Goal: Task Accomplishment & Management: Use online tool/utility

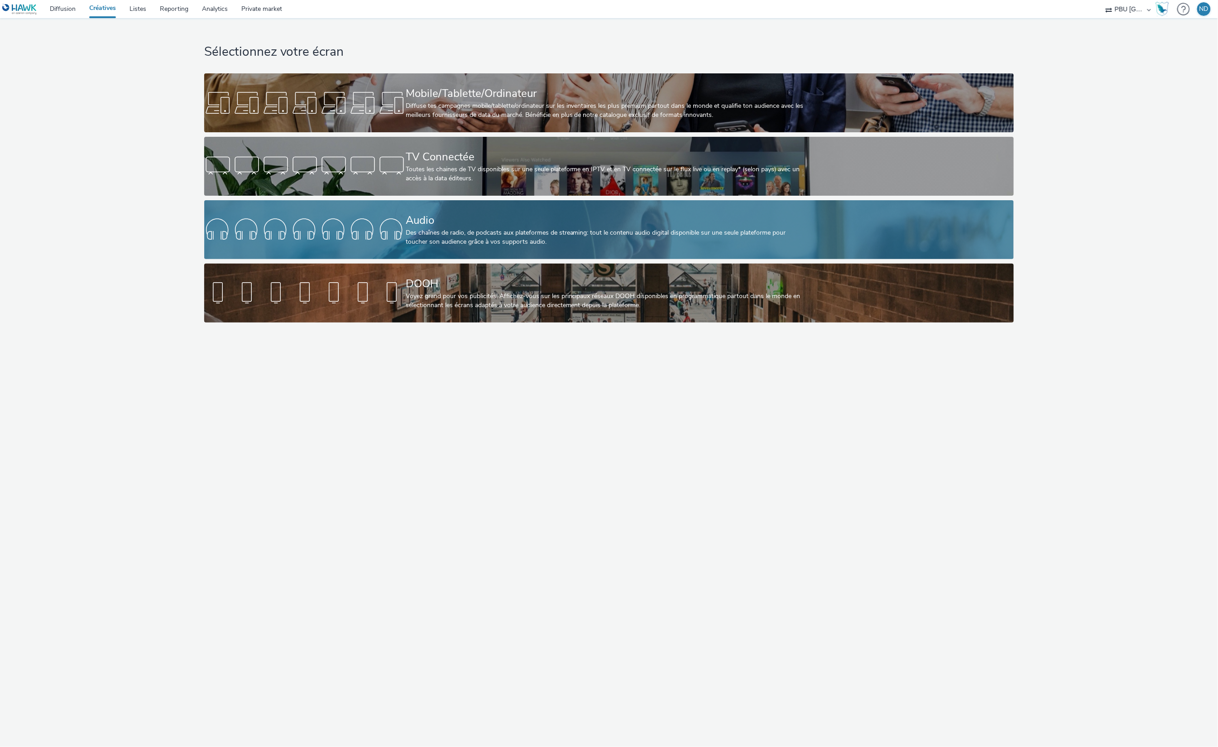
click at [423, 240] on div "Des chaînes de radio, de podcasts aux plateformes de streaming: tout le contenu…" at bounding box center [607, 237] width 403 height 19
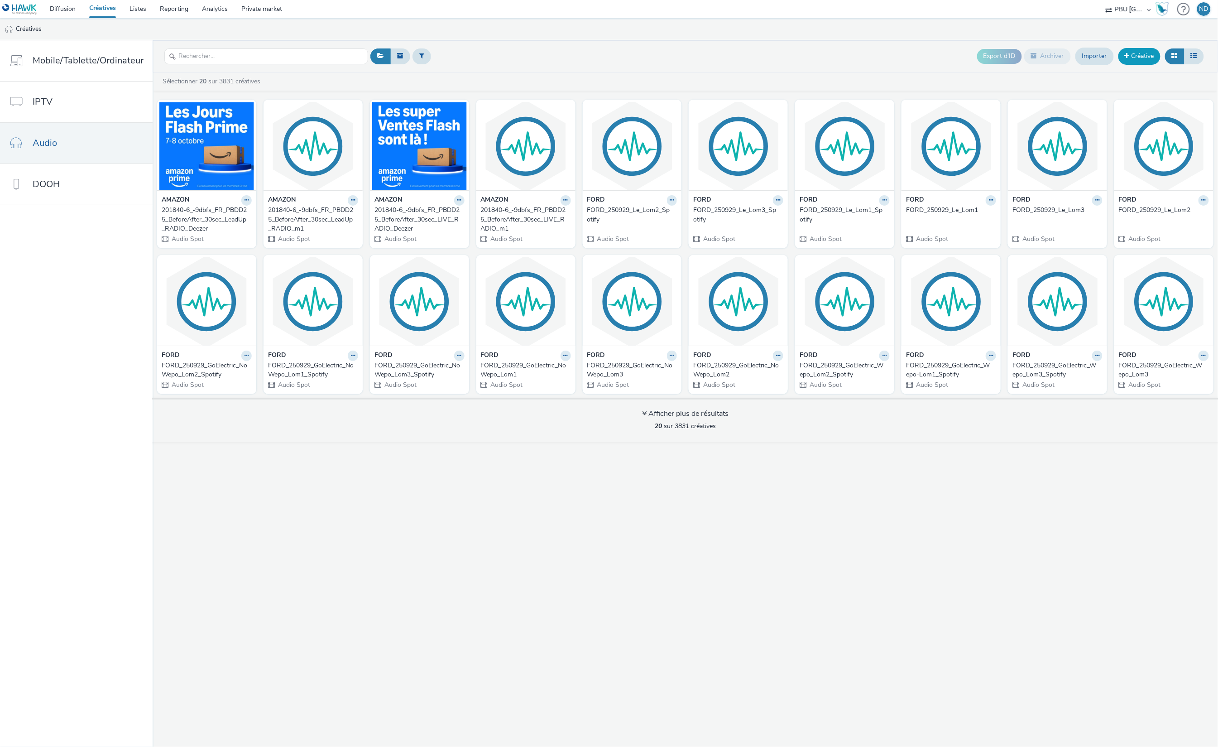
click at [1140, 57] on link "Créative" at bounding box center [1139, 56] width 42 height 16
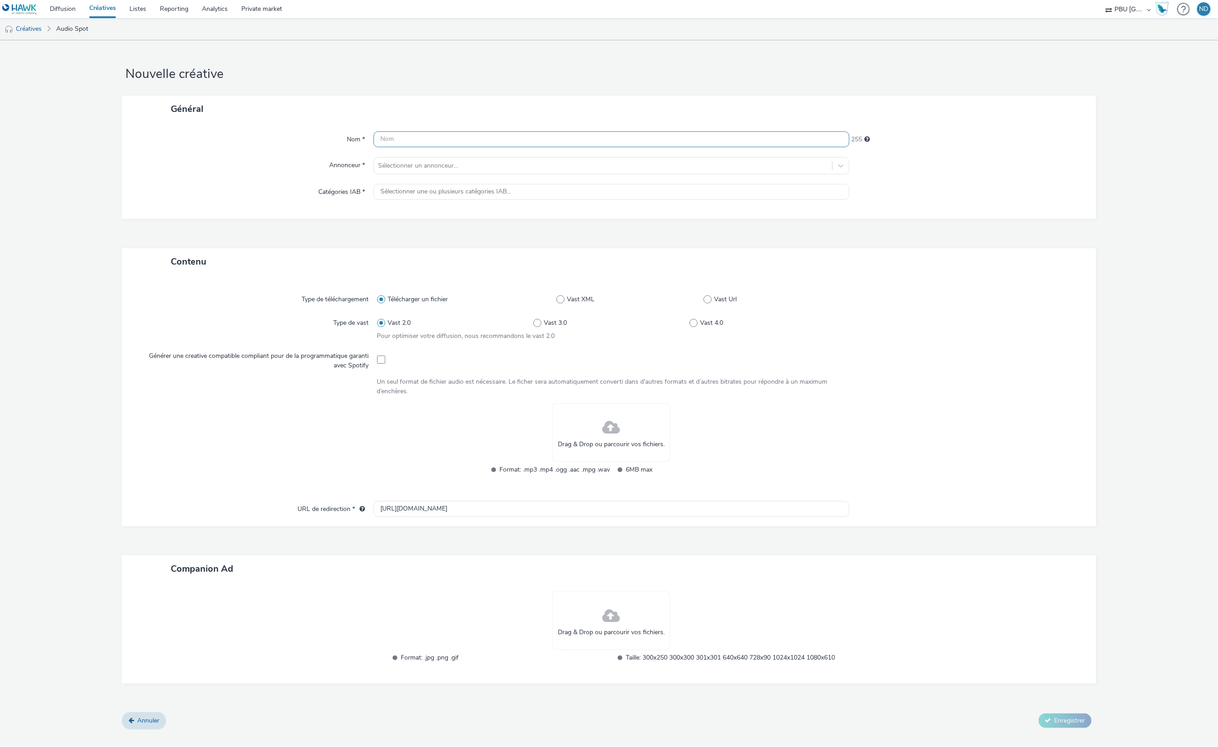
click at [423, 140] on input "text" at bounding box center [612, 139] width 476 height 16
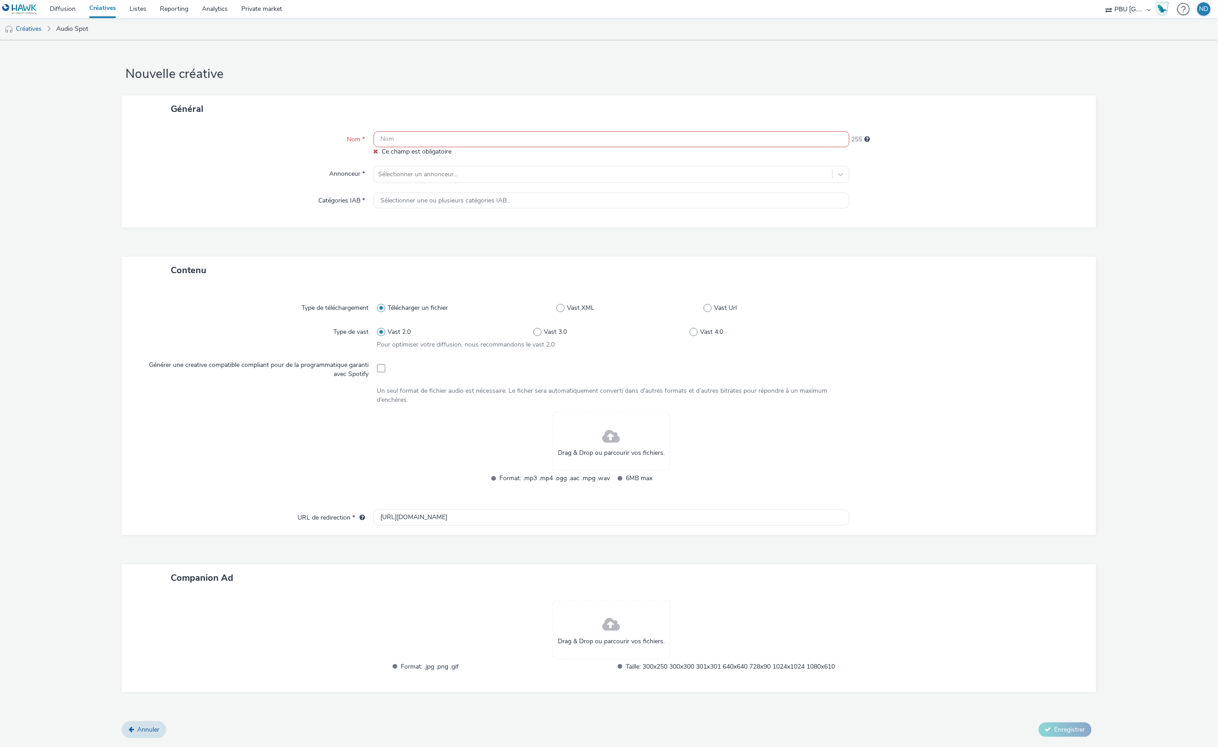
click at [515, 142] on input "text" at bounding box center [612, 139] width 476 height 16
paste input "VISAUDIO_251001_Générique"
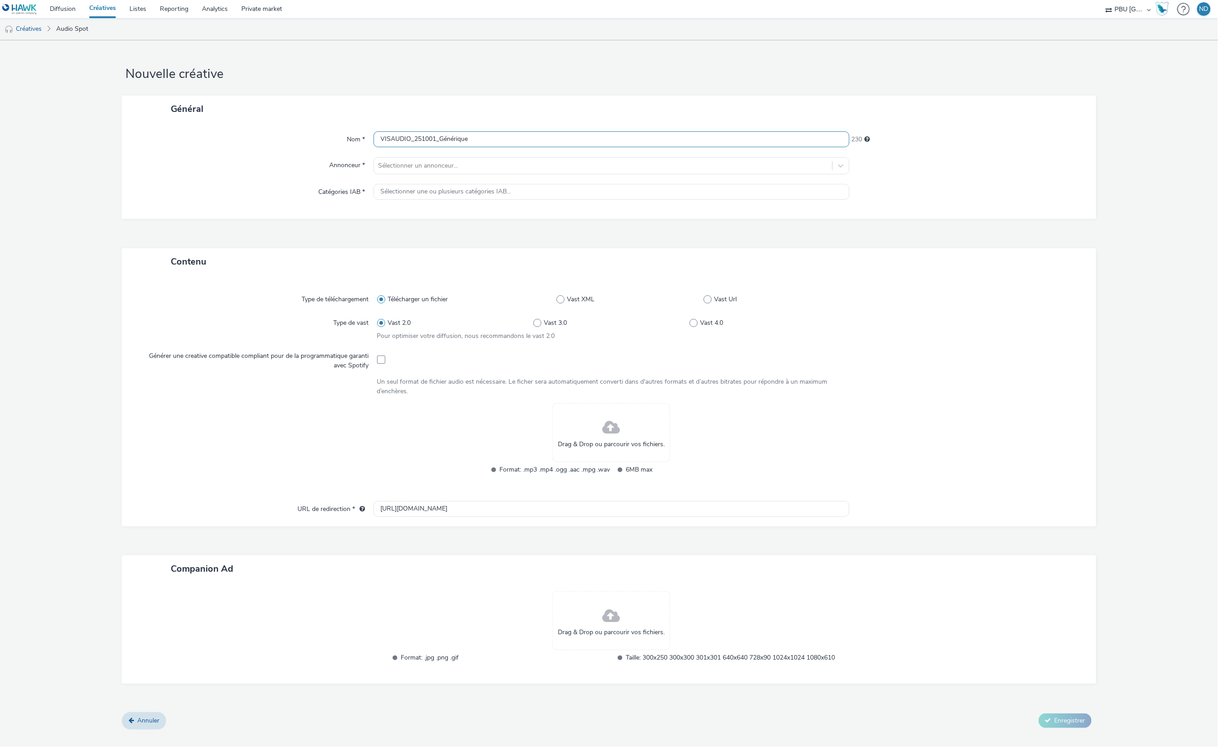
type input "VISAUDIO_251001_Générique"
click at [501, 175] on div "Nom * VISAUDIO_251001_Générique 230 Annonceur * Sélectionner un annonceur... Ca…" at bounding box center [609, 170] width 974 height 96
click at [495, 166] on div at bounding box center [603, 165] width 449 height 11
type input "visaud"
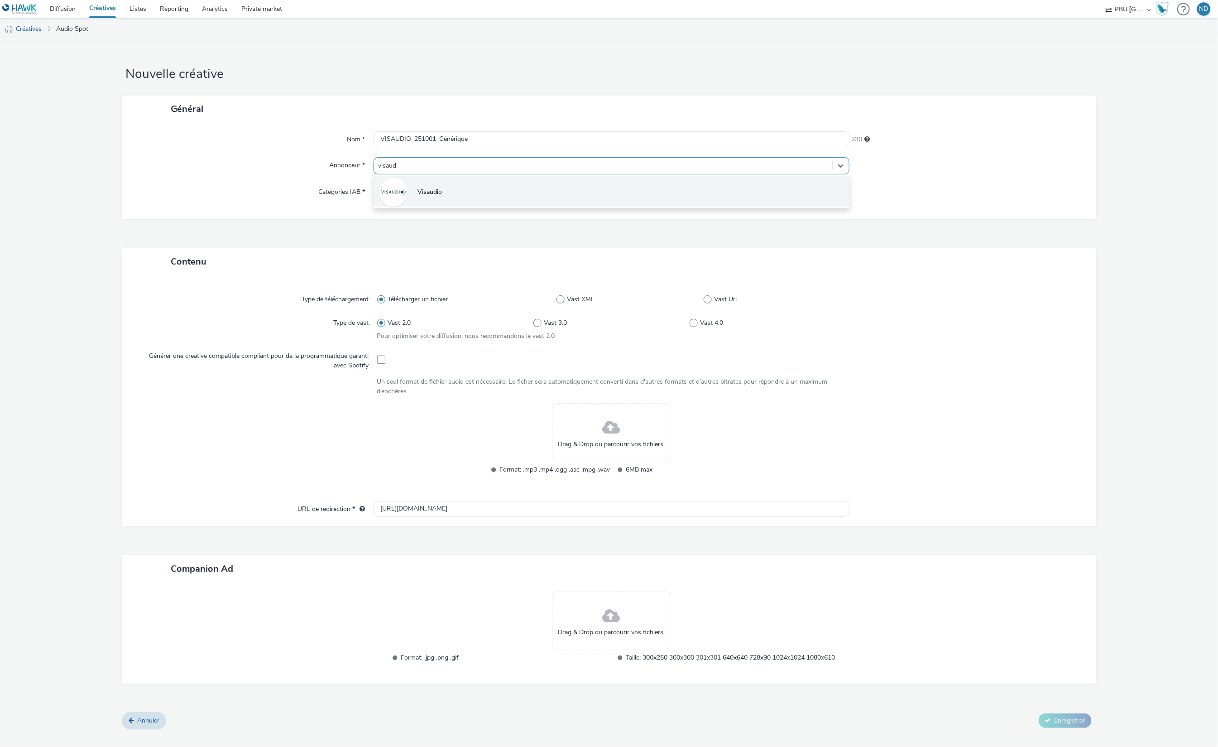
click at [487, 200] on li "Visaudio" at bounding box center [612, 191] width 476 height 30
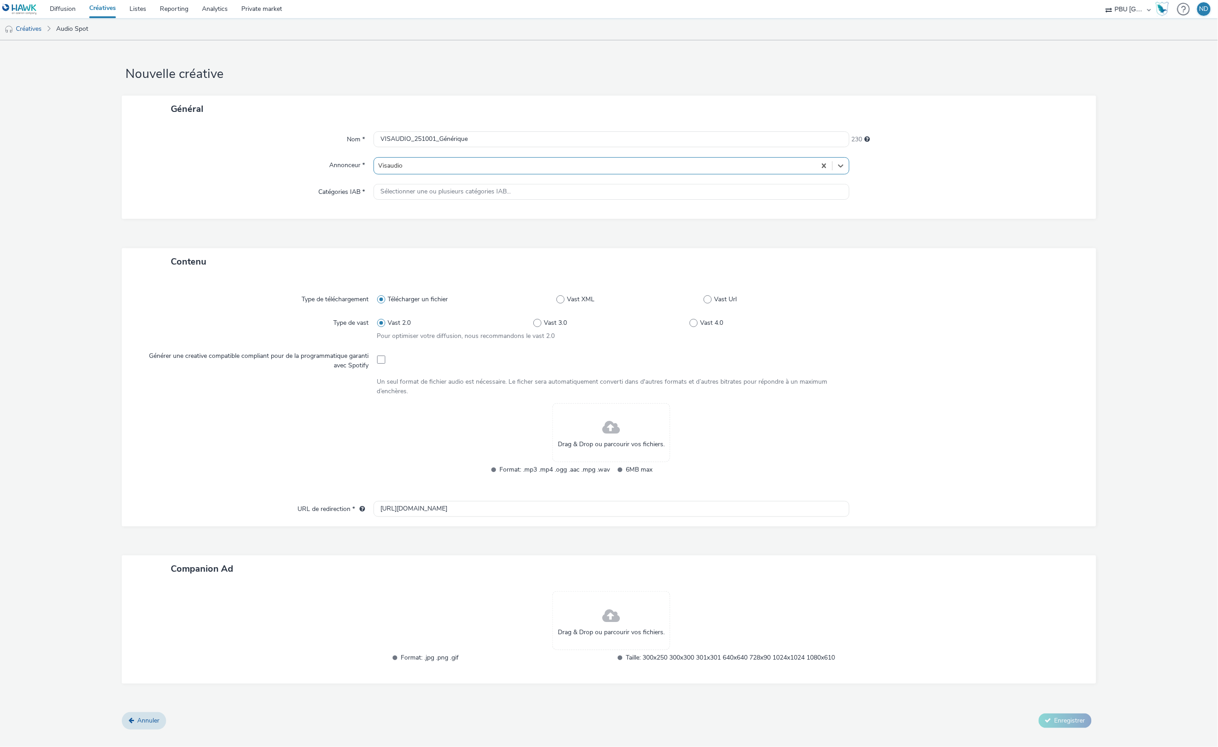
type input "[URL][DOMAIN_NAME]"
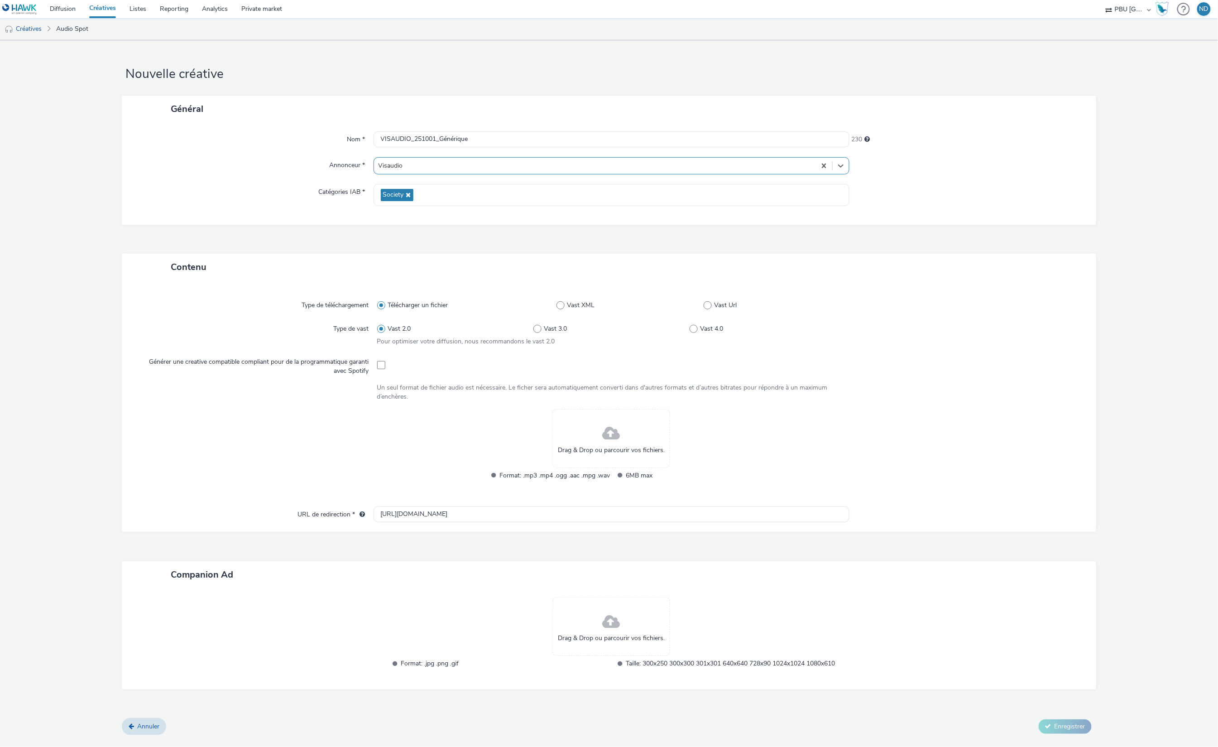
click at [627, 442] on div "Drag & Drop ou parcourir vos fichiers." at bounding box center [611, 438] width 118 height 59
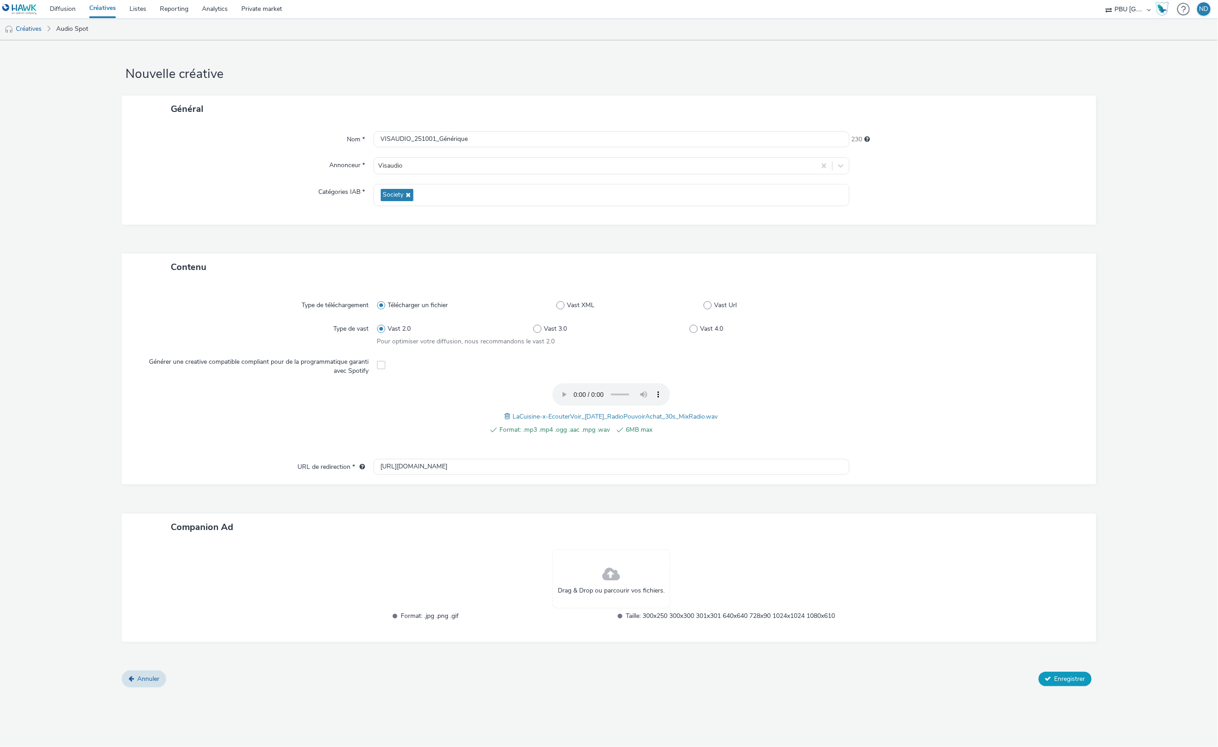
click at [1056, 682] on span "Enregistrer" at bounding box center [1070, 678] width 31 height 9
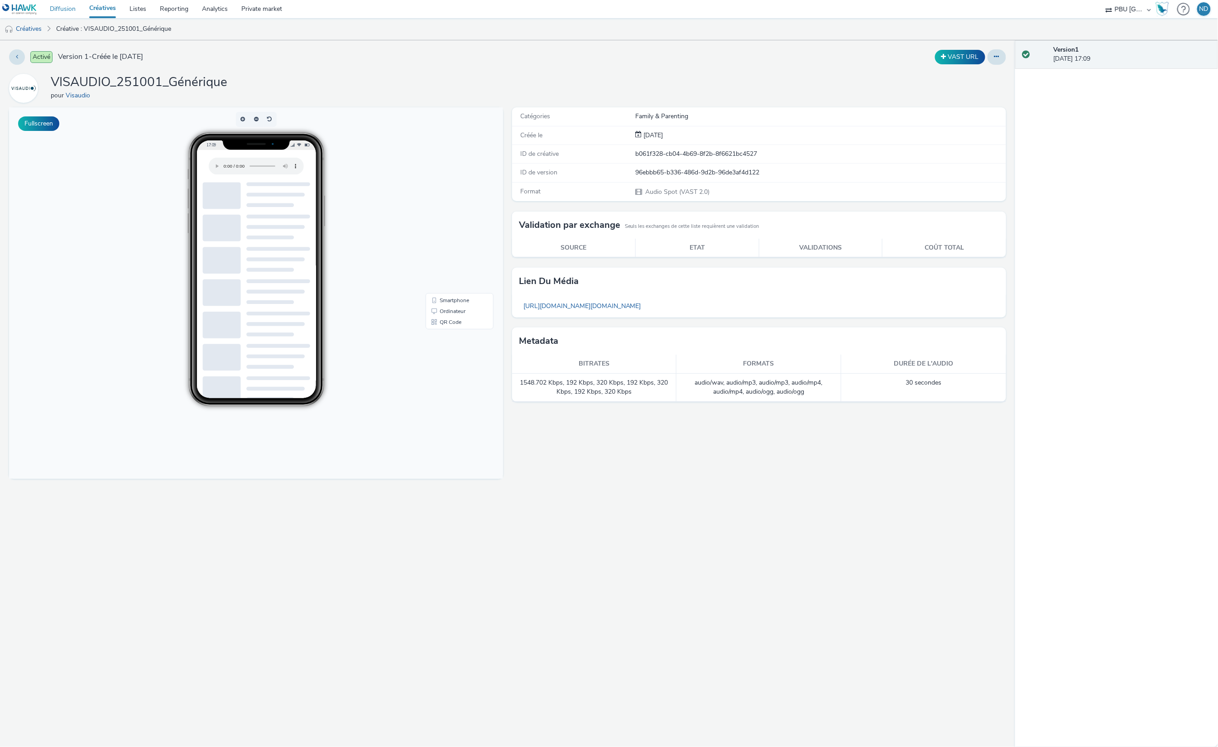
click at [63, 6] on link "Diffusion" at bounding box center [62, 9] width 39 height 18
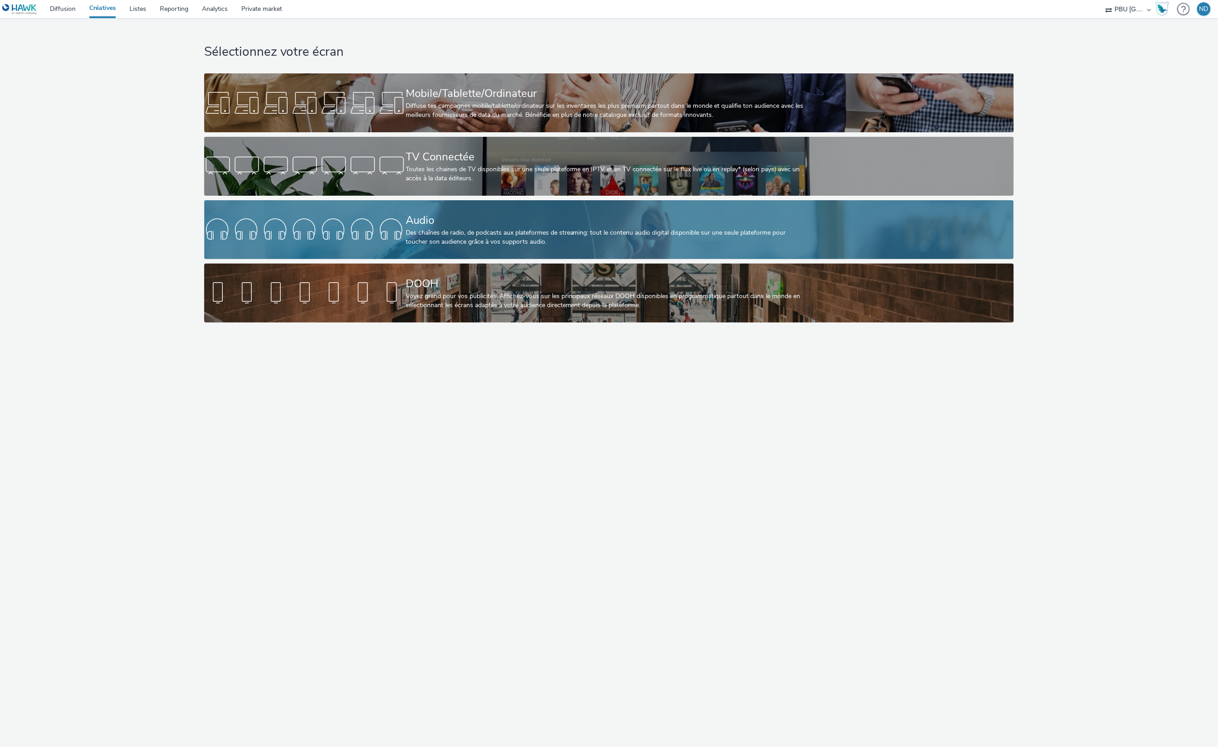
click at [513, 245] on div "Des chaînes de radio, de podcasts aux plateformes de streaming: tout le contenu…" at bounding box center [607, 237] width 403 height 19
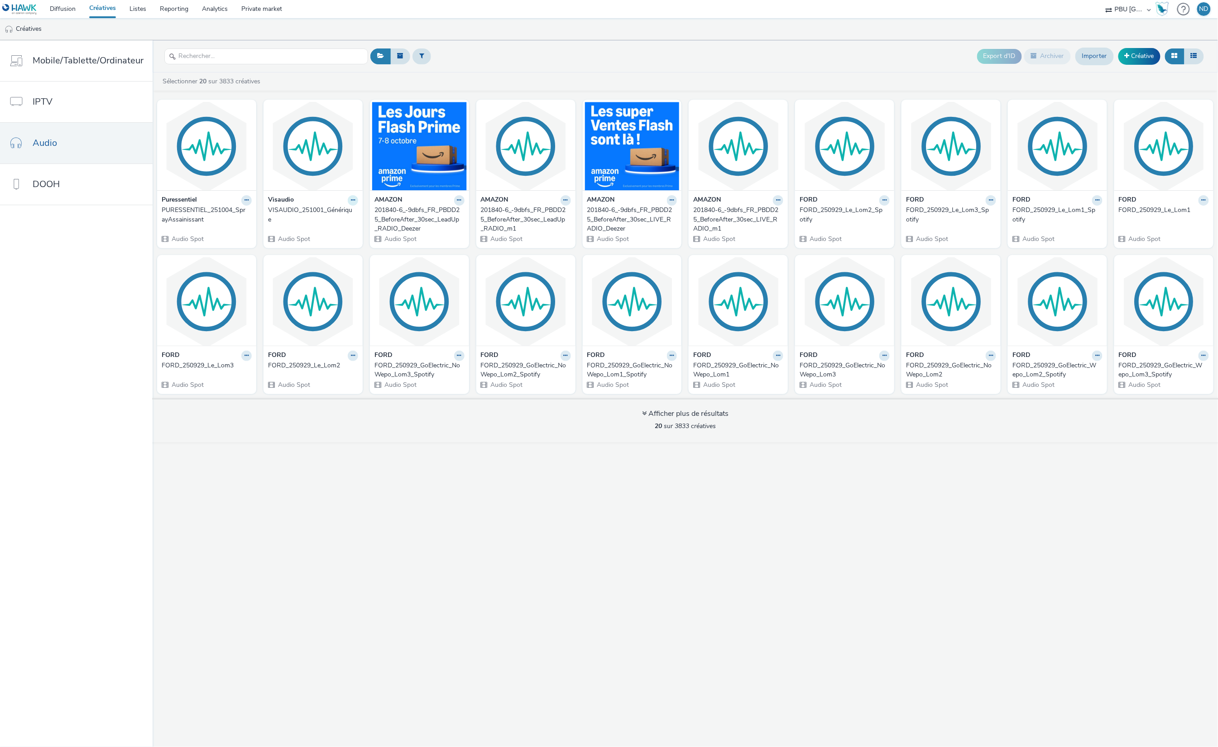
click at [348, 200] on button at bounding box center [353, 200] width 10 height 10
click at [317, 218] on link "Modifier" at bounding box center [324, 216] width 68 height 18
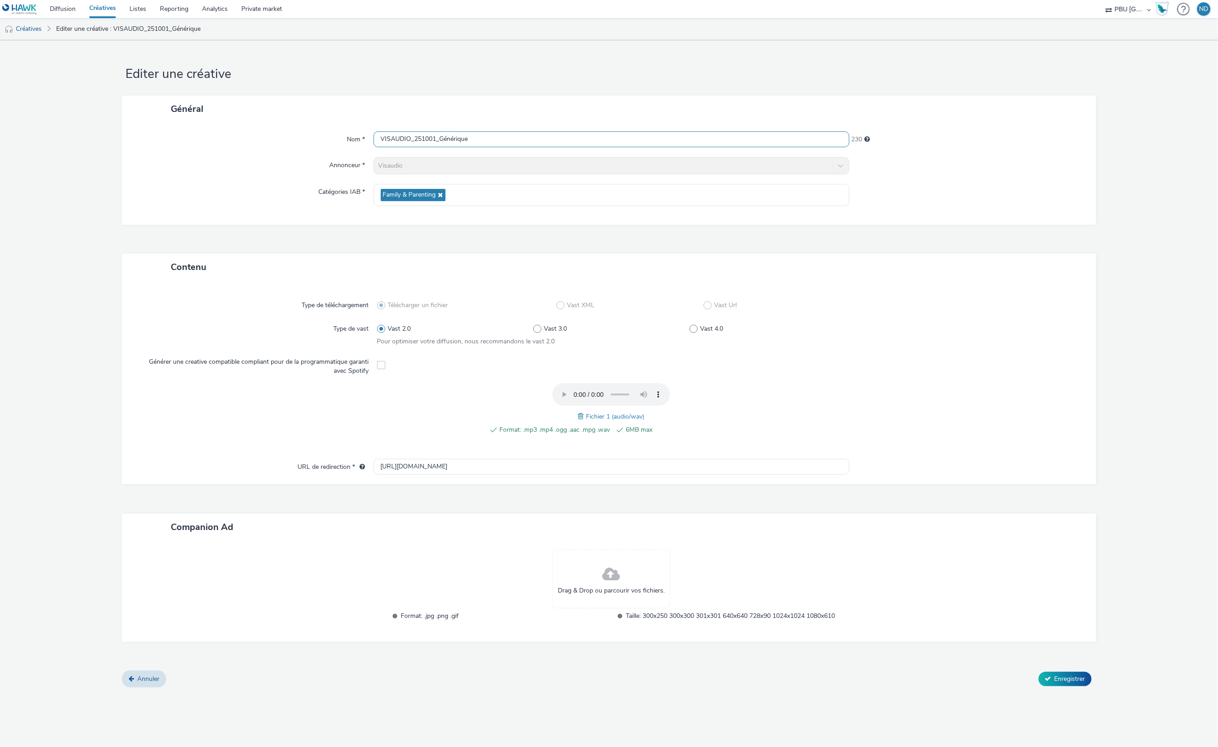
drag, startPoint x: 483, startPoint y: 139, endPoint x: 442, endPoint y: 140, distance: 40.8
click at [442, 140] on input "VISAUDIO_251001_Générique" at bounding box center [612, 139] width 476 height 16
type input "VISAUDIO_251001_Octobre"
click at [1085, 674] on span "Enregistrer" at bounding box center [1070, 678] width 31 height 9
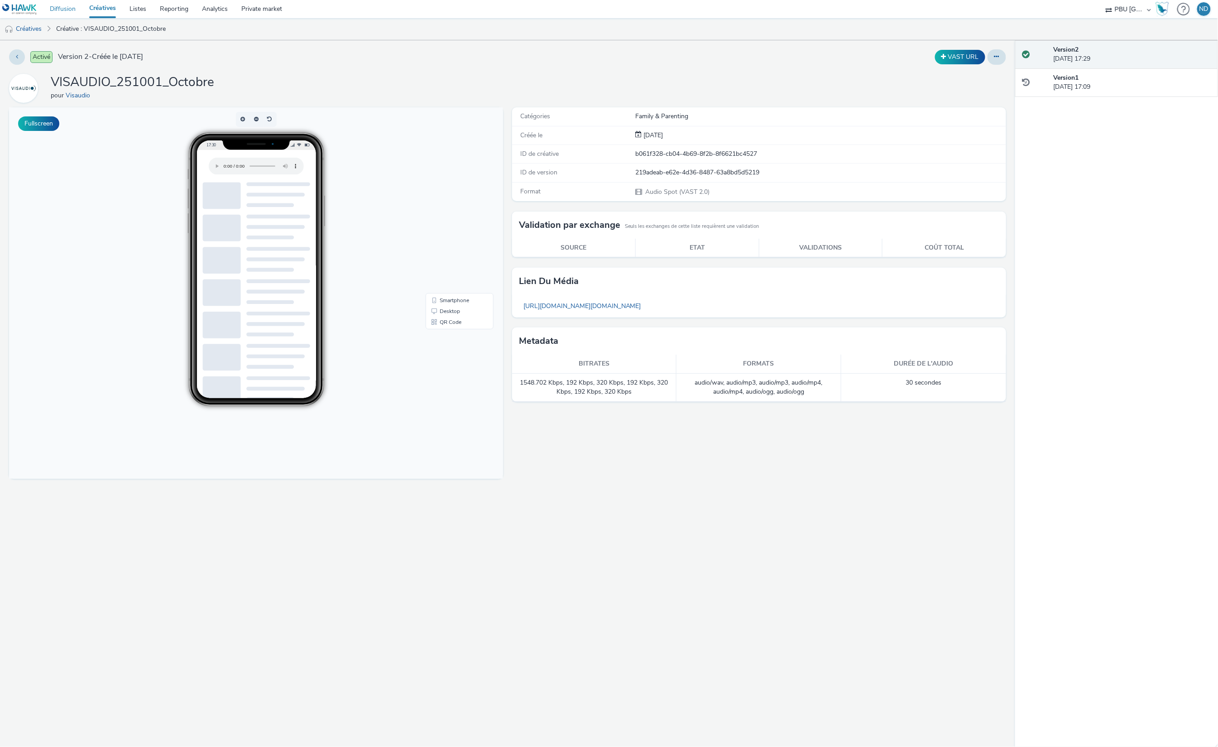
click at [63, 8] on link "Diffusion" at bounding box center [62, 9] width 39 height 18
